Goal: Transaction & Acquisition: Obtain resource

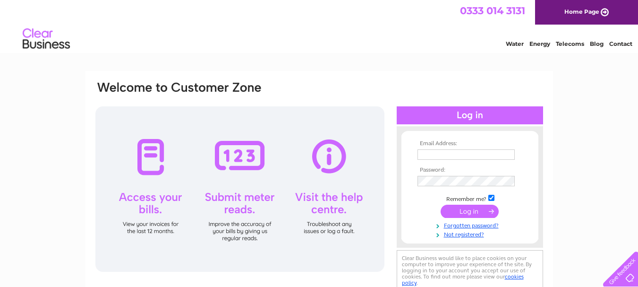
type input "[PERSON_NAME][EMAIL_ADDRESS][DOMAIN_NAME]"
click at [471, 207] on input "submit" at bounding box center [470, 211] width 58 height 13
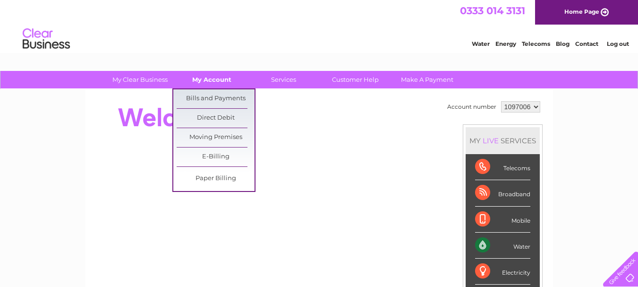
click at [202, 77] on link "My Account" at bounding box center [212, 79] width 78 height 17
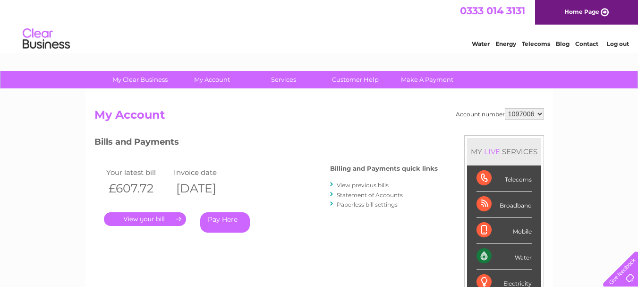
click at [145, 219] on link "." at bounding box center [145, 219] width 82 height 14
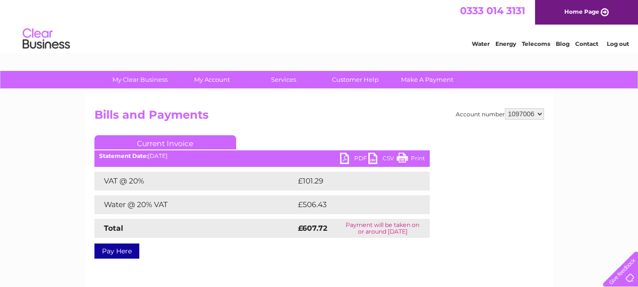
click at [346, 162] on link "PDF" at bounding box center [354, 160] width 28 height 14
